Goal: Check status: Check status

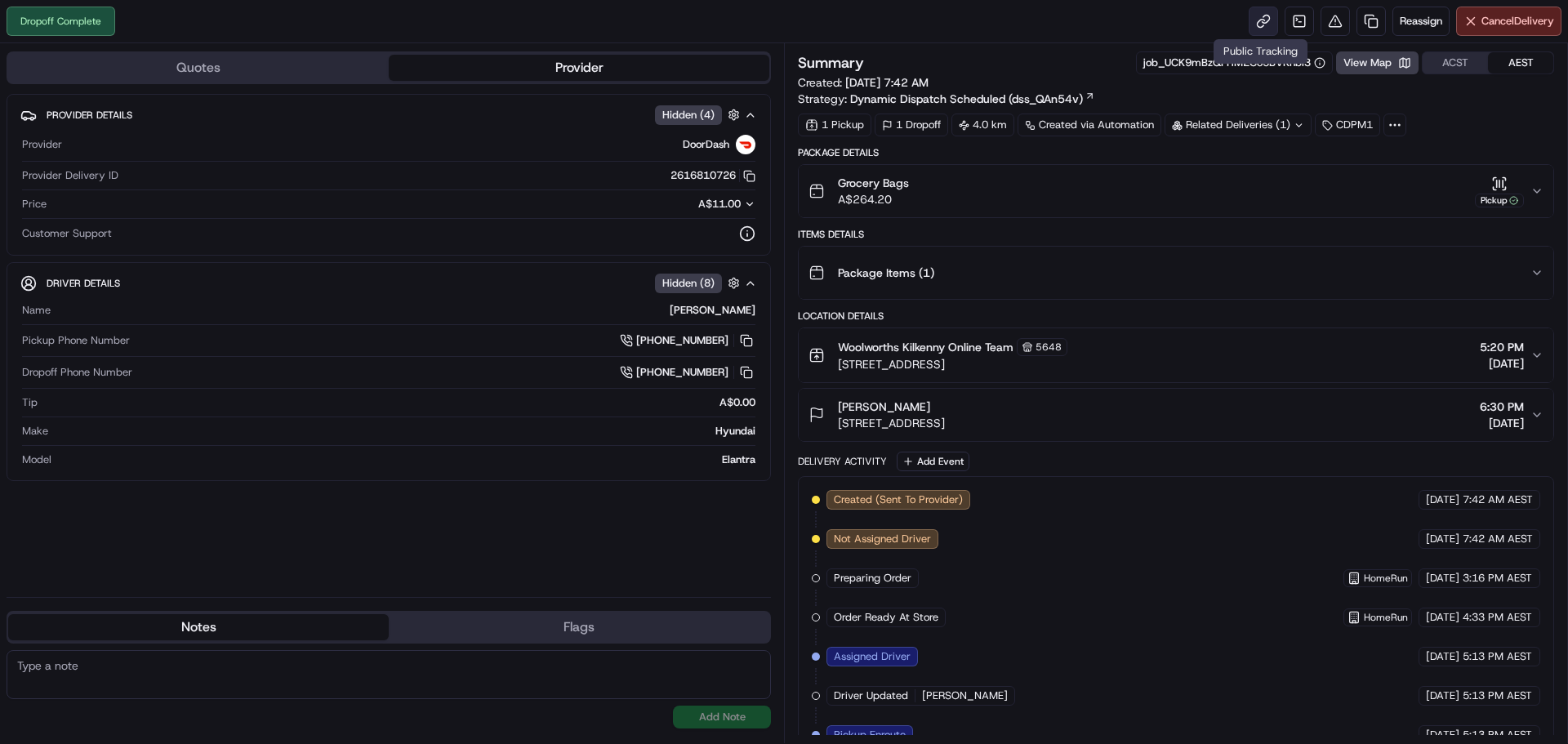
click at [1256, 22] on link at bounding box center [1264, 22] width 29 height 29
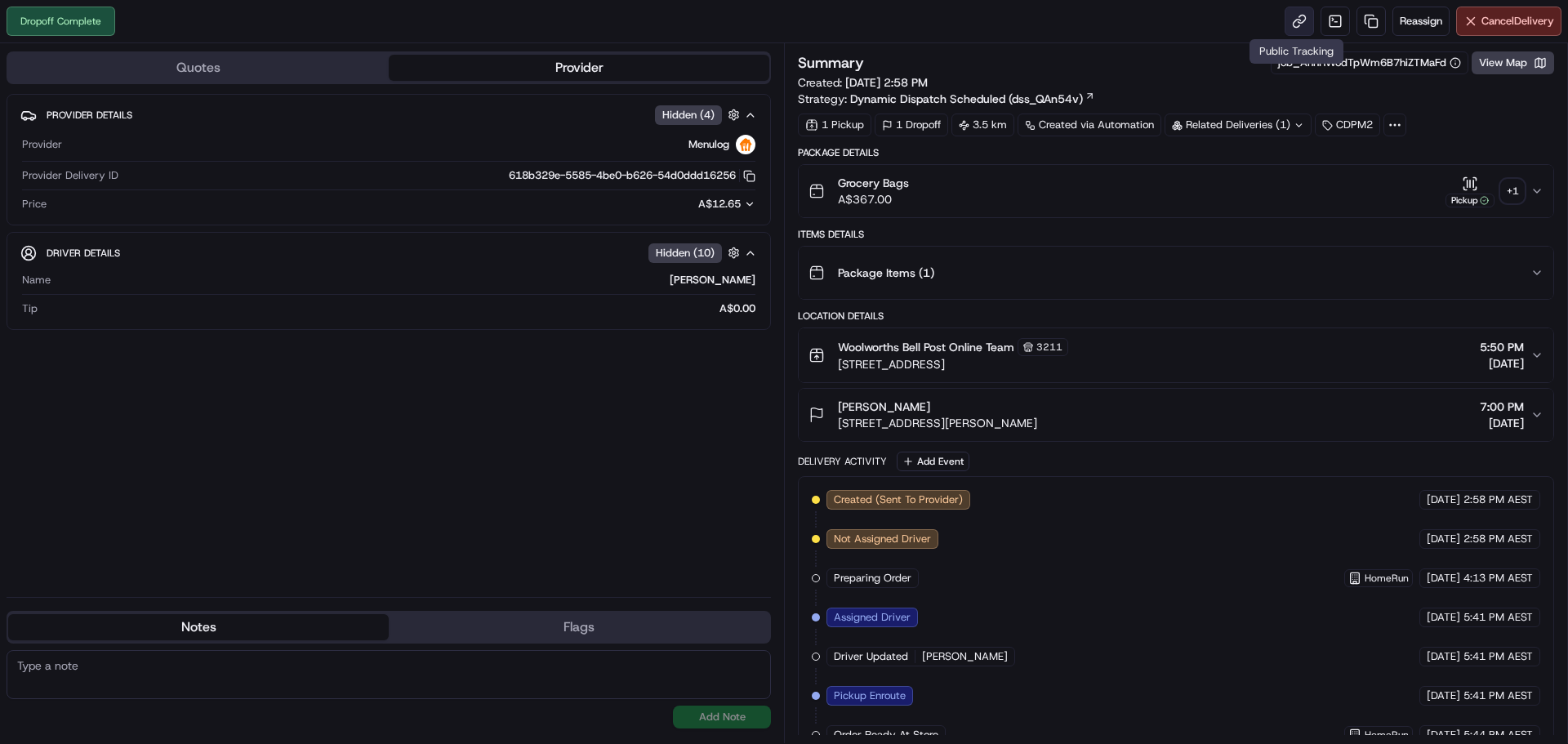
click at [1290, 28] on link at bounding box center [1299, 22] width 29 height 29
click at [1294, 23] on link at bounding box center [1299, 22] width 29 height 29
